Goal: Task Accomplishment & Management: Use online tool/utility

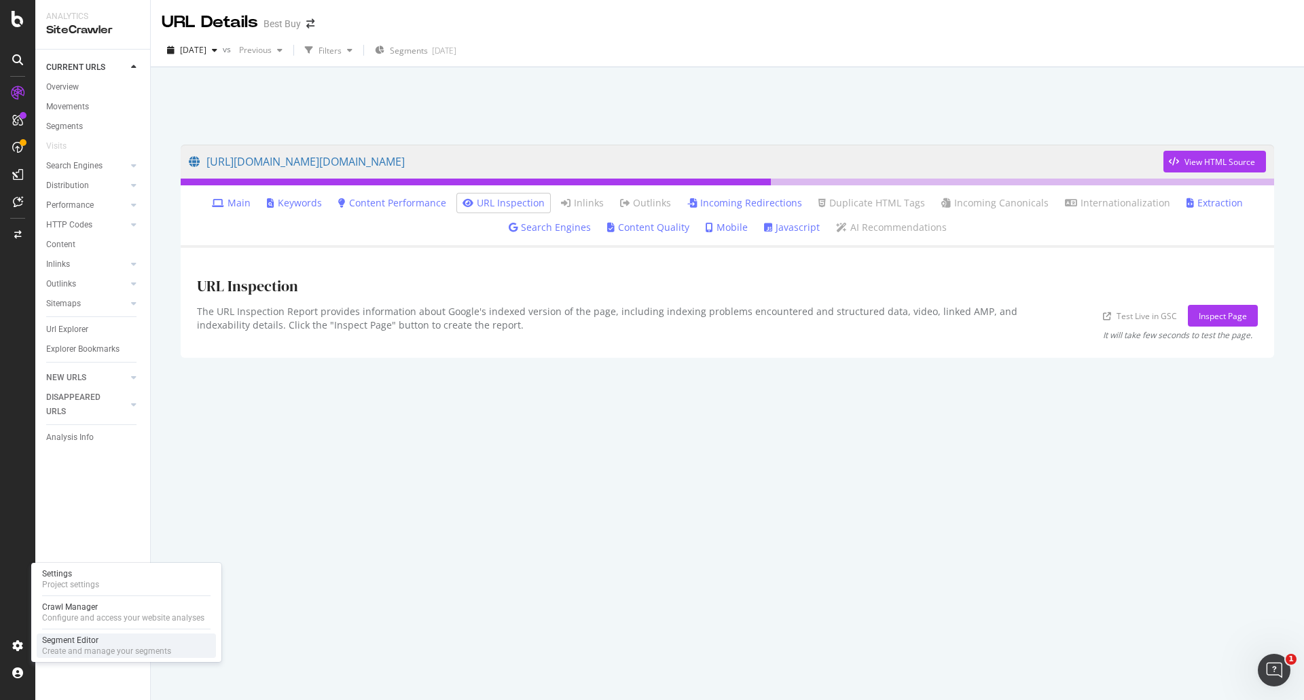
click at [70, 640] on div "Segment Editor" at bounding box center [106, 640] width 129 height 11
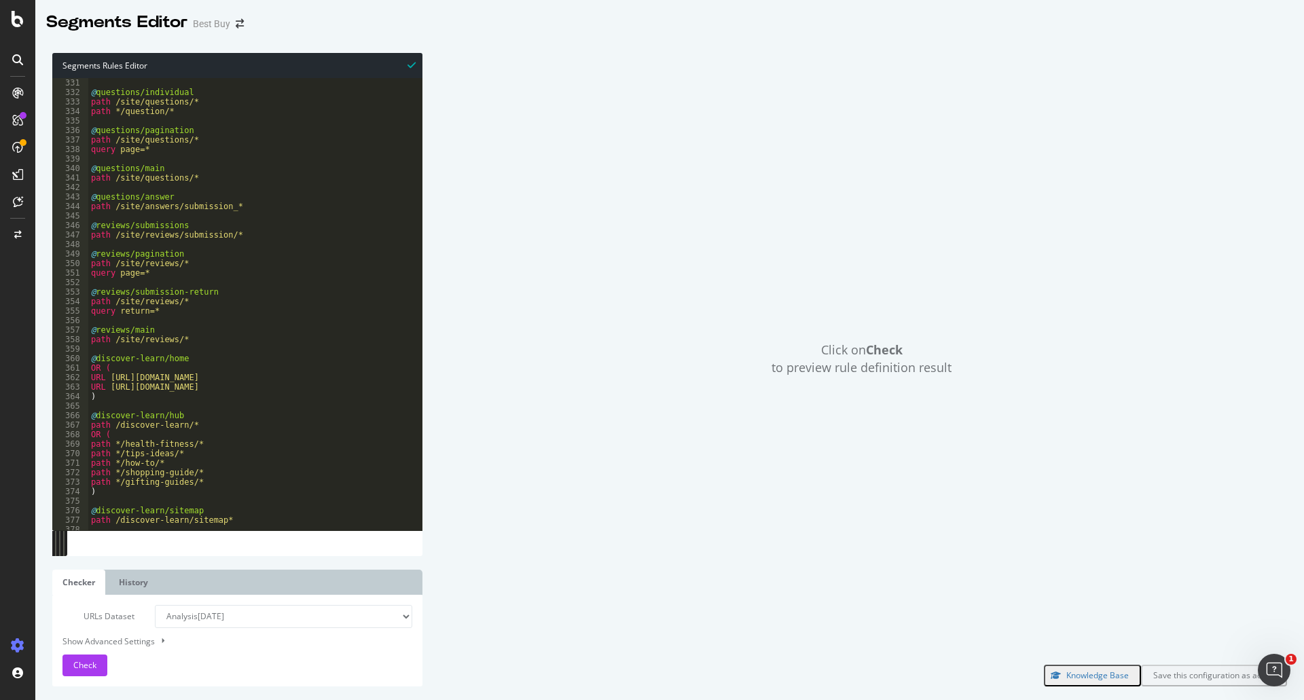
scroll to position [2974, 0]
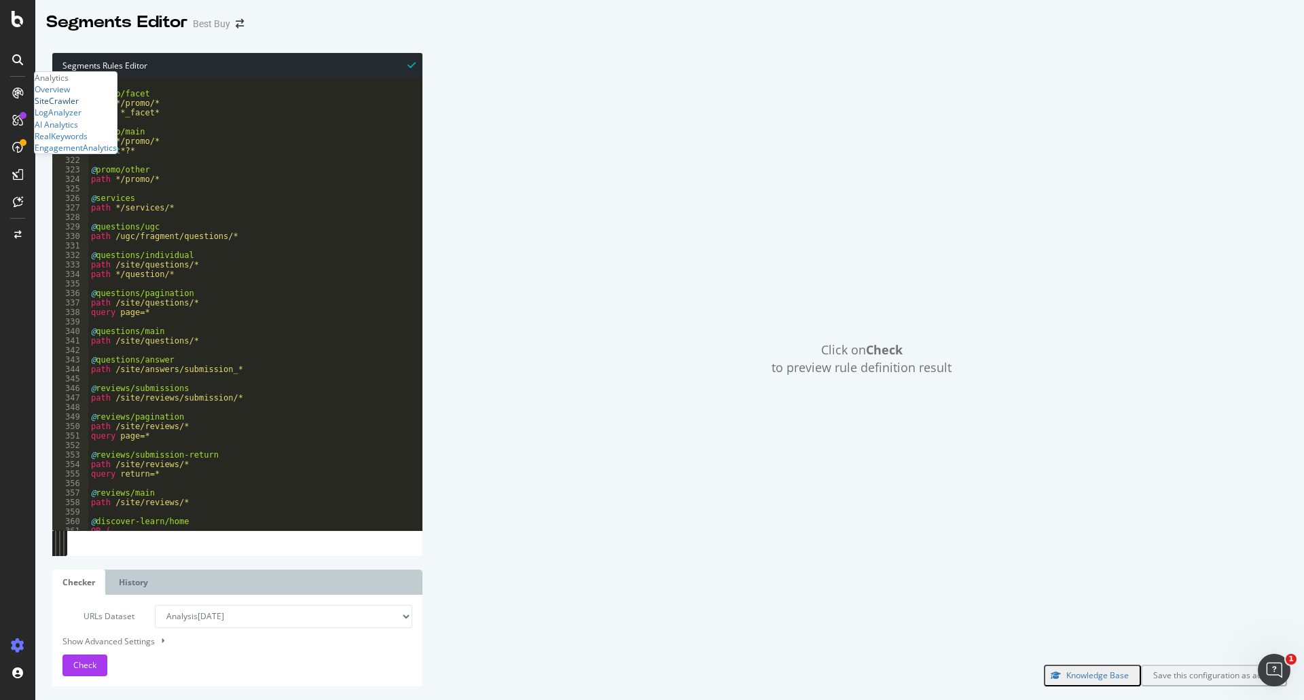
click at [67, 107] on div "SiteCrawler" at bounding box center [57, 101] width 44 height 12
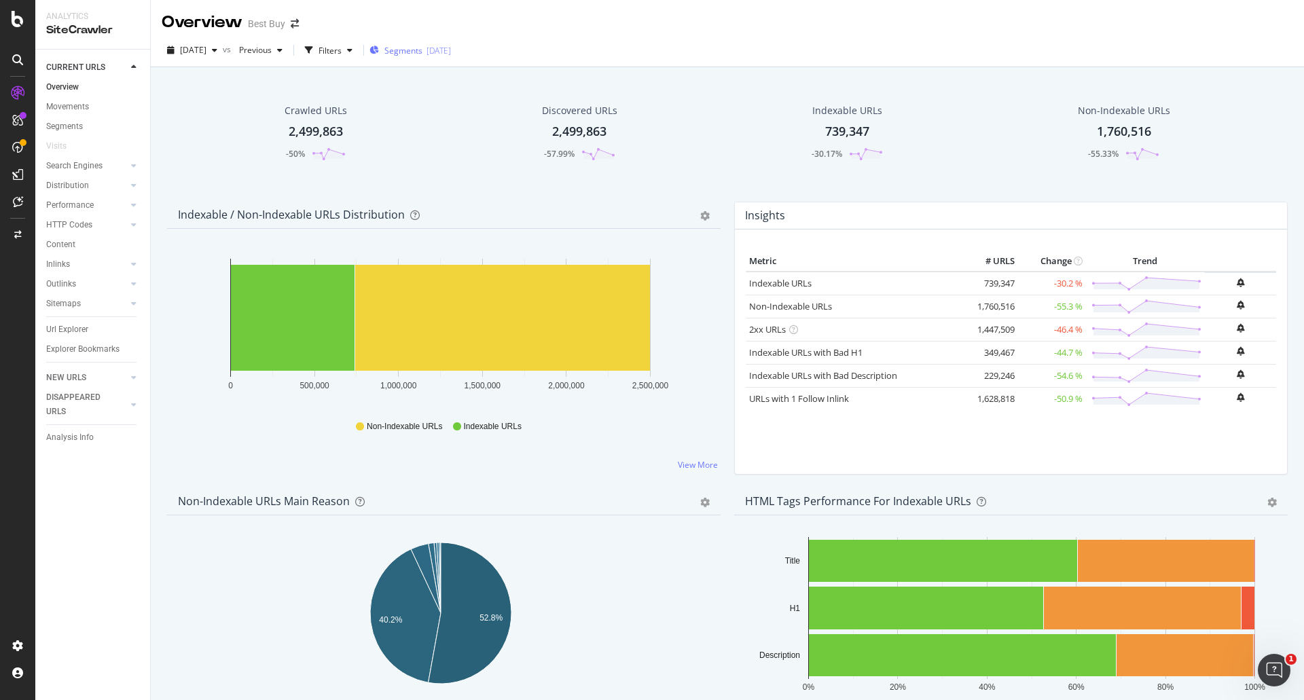
click at [379, 45] on div "button" at bounding box center [374, 51] width 10 height 12
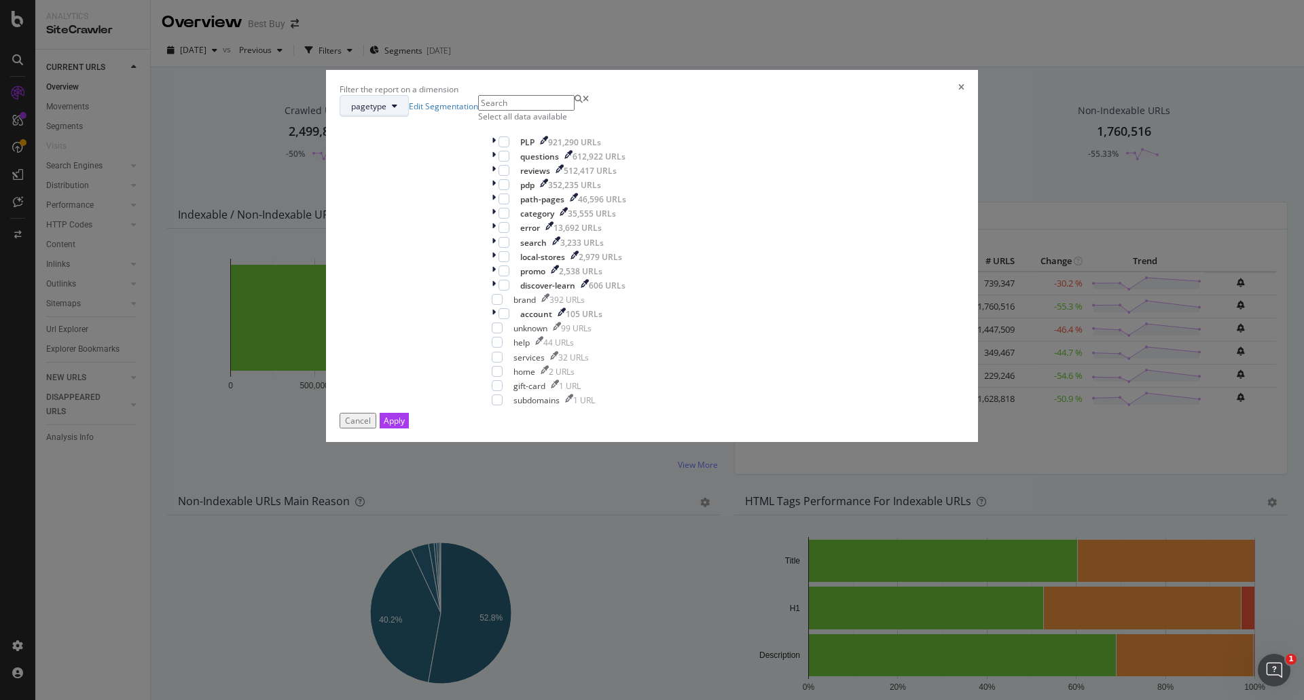
click at [386, 112] on span "pagetype" at bounding box center [368, 107] width 35 height 12
click at [720, 183] on div "pagetype Edit Segmentation Select all data available PLP 921,290 URLs questions…" at bounding box center [652, 254] width 625 height 318
click at [478, 112] on link "Edit Segmentation" at bounding box center [443, 107] width 69 height 12
click at [498, 148] on div "modal" at bounding box center [495, 142] width 7 height 12
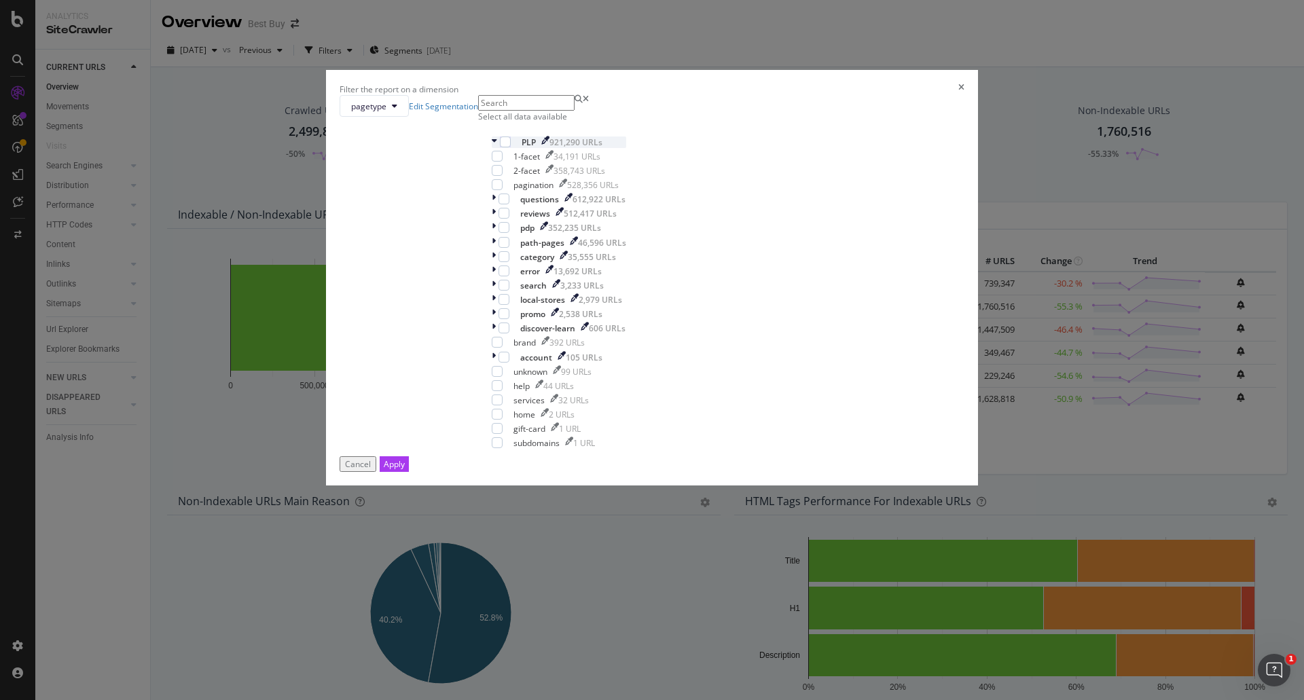
click at [497, 148] on icon "modal" at bounding box center [494, 142] width 5 height 12
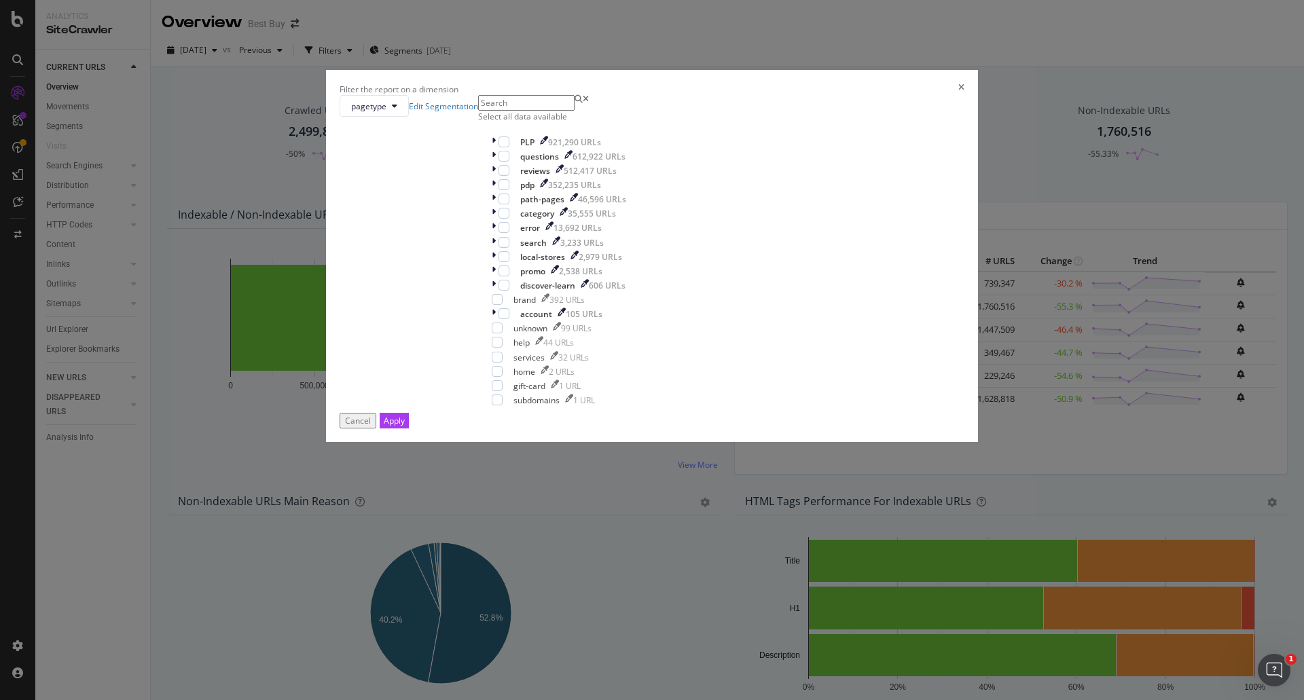
click at [518, 291] on div "pagetype Edit Segmentation Select all data available PLP 921,290 URLs questions…" at bounding box center [652, 254] width 625 height 318
click at [496, 162] on icon "modal" at bounding box center [494, 157] width 4 height 12
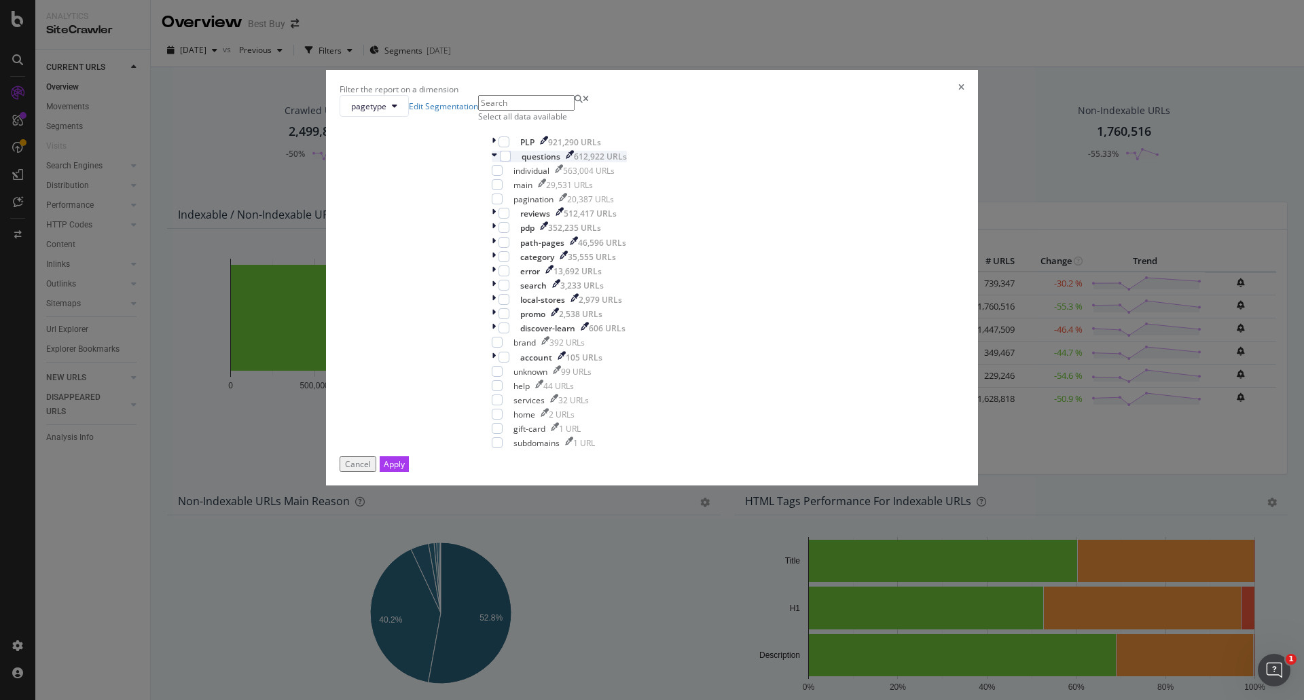
click at [497, 162] on icon "modal" at bounding box center [494, 157] width 5 height 12
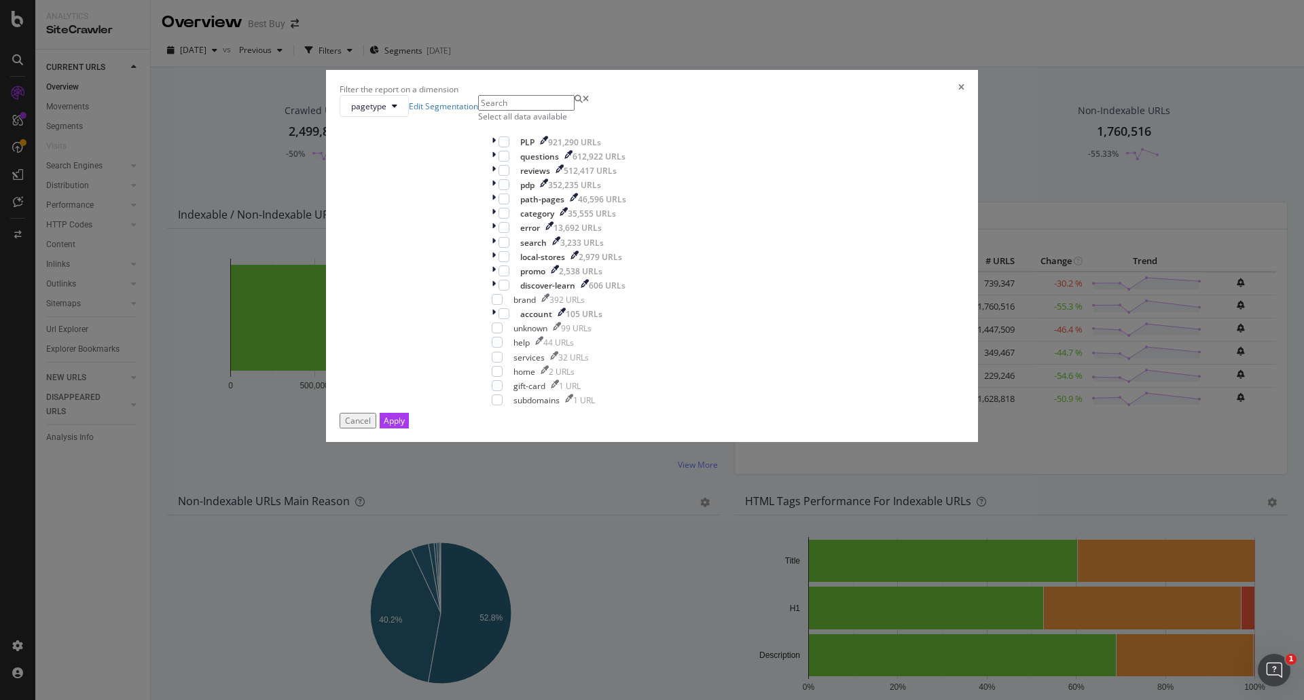
drag, startPoint x: 555, startPoint y: 276, endPoint x: 647, endPoint y: 237, distance: 100.4
click at [640, 237] on div "Select all data available PLP 921,290 URLs questions 612,922 URLs reviews 512,4…" at bounding box center [559, 254] width 162 height 318
drag, startPoint x: 505, startPoint y: 274, endPoint x: 648, endPoint y: 325, distance: 152.1
click at [648, 325] on div "pagetype Edit Segmentation Select all data available PLP 921,290 URLs questions…" at bounding box center [652, 254] width 625 height 318
click at [594, 266] on div "Select all data available PLP 921,290 URLs questions 612,922 URLs reviews 512,4…" at bounding box center [559, 254] width 162 height 318
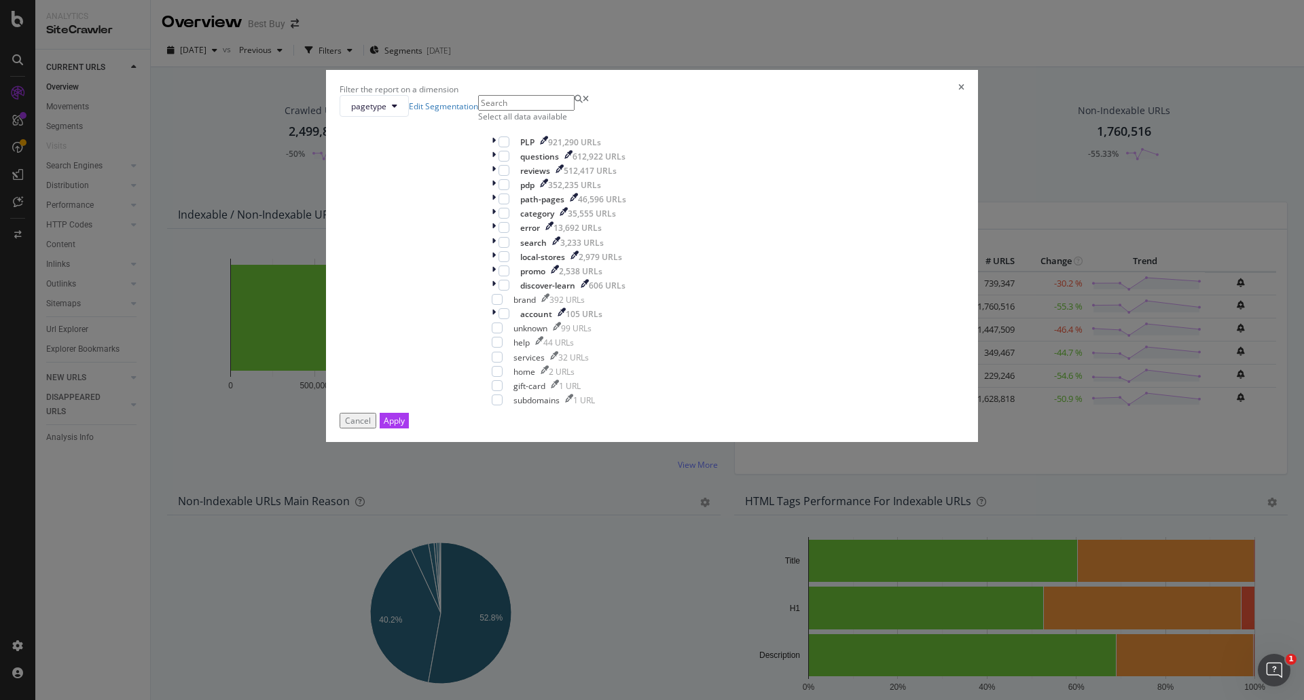
click at [596, 122] on div "Select all data available" at bounding box center [559, 117] width 162 height 12
click at [596, 122] on div "Unselect all data available" at bounding box center [559, 117] width 162 height 12
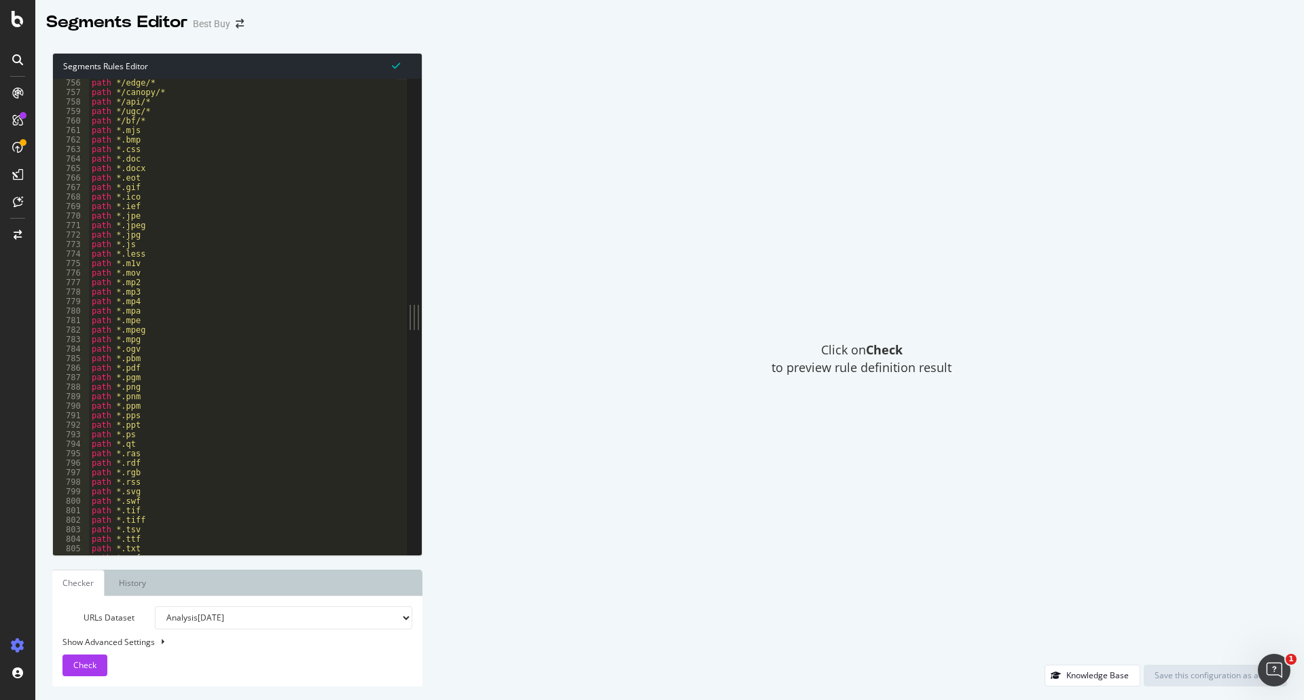
scroll to position [7138, 0]
click at [88, 661] on span "Check" at bounding box center [84, 665] width 23 height 12
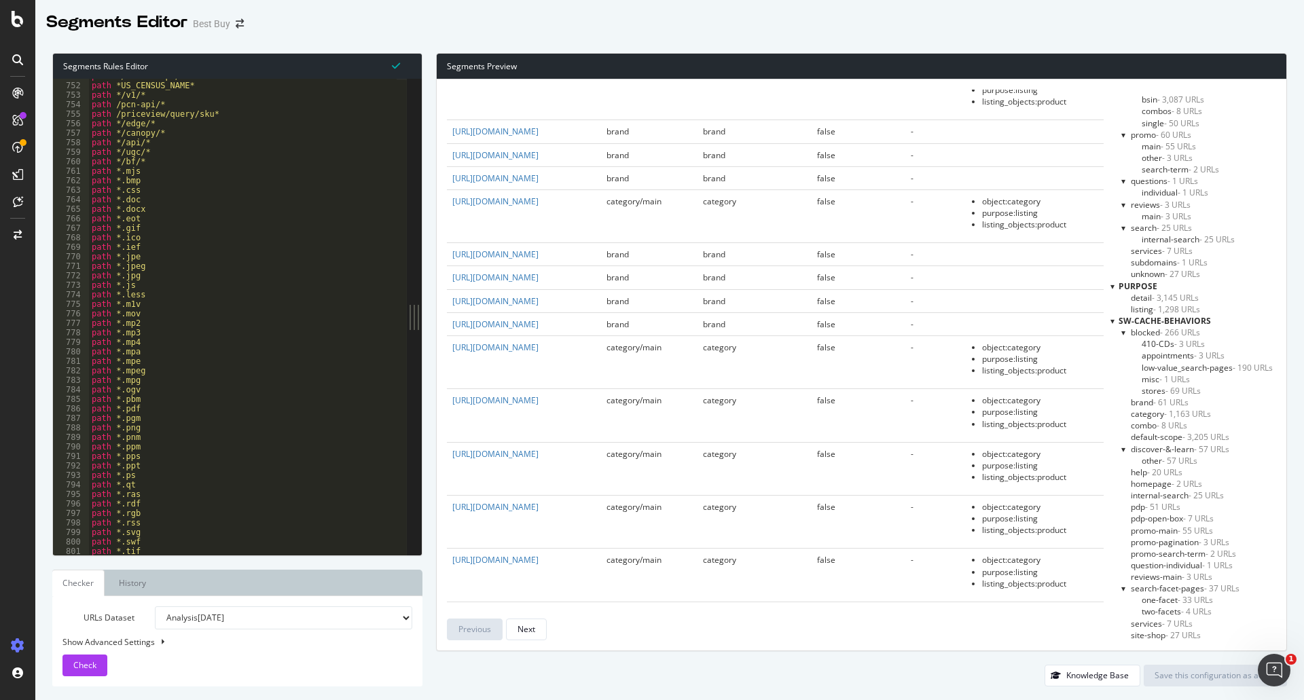
scroll to position [4083, 0]
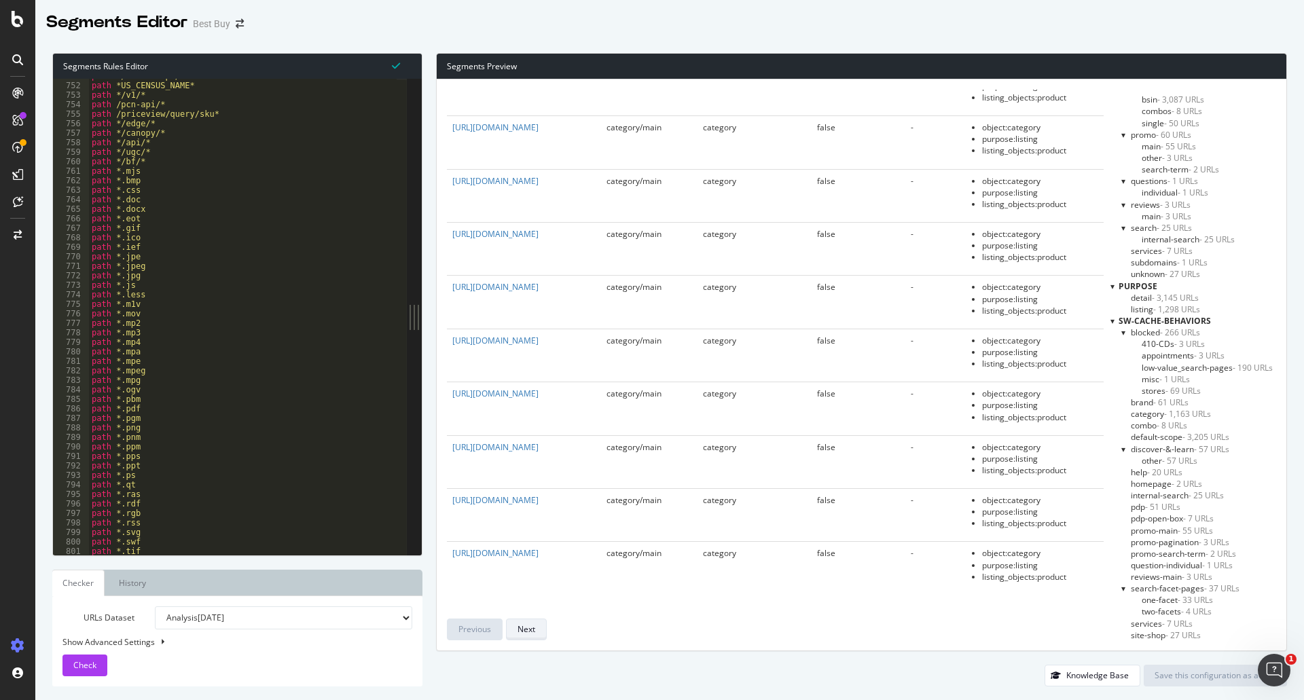
click at [536, 632] on button "Next" at bounding box center [526, 630] width 41 height 22
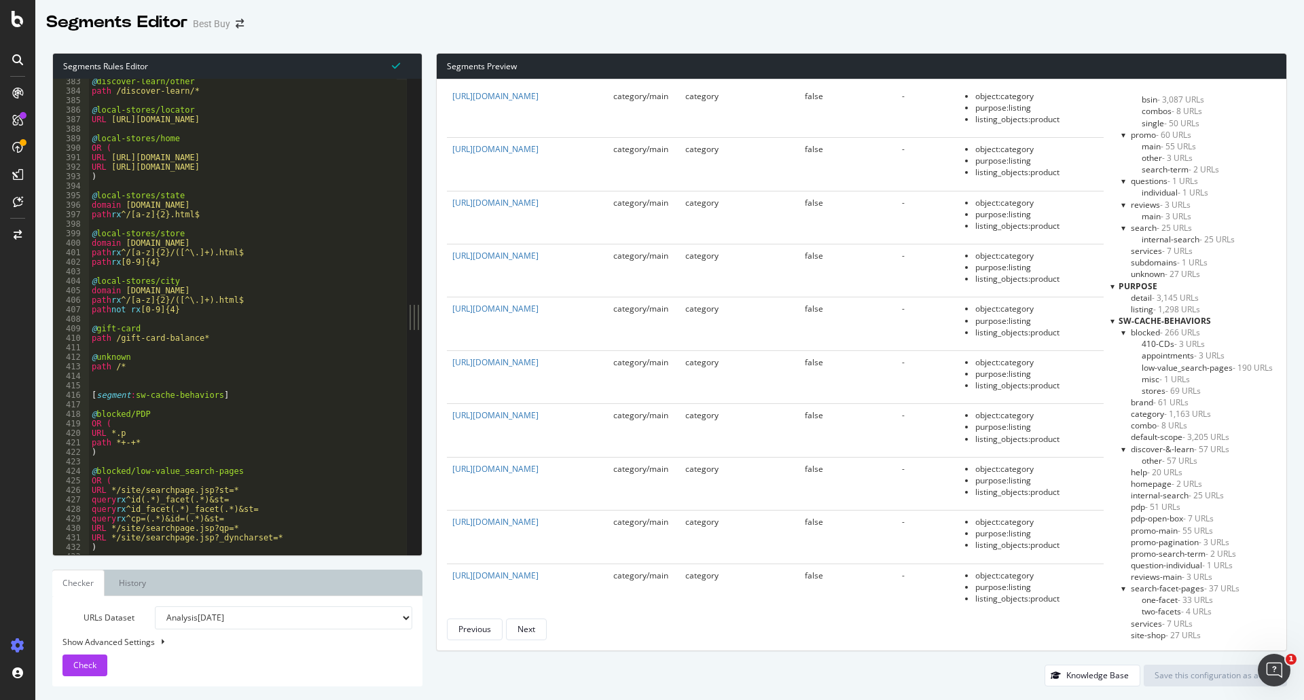
scroll to position [3512, 0]
